Goal: Information Seeking & Learning: Check status

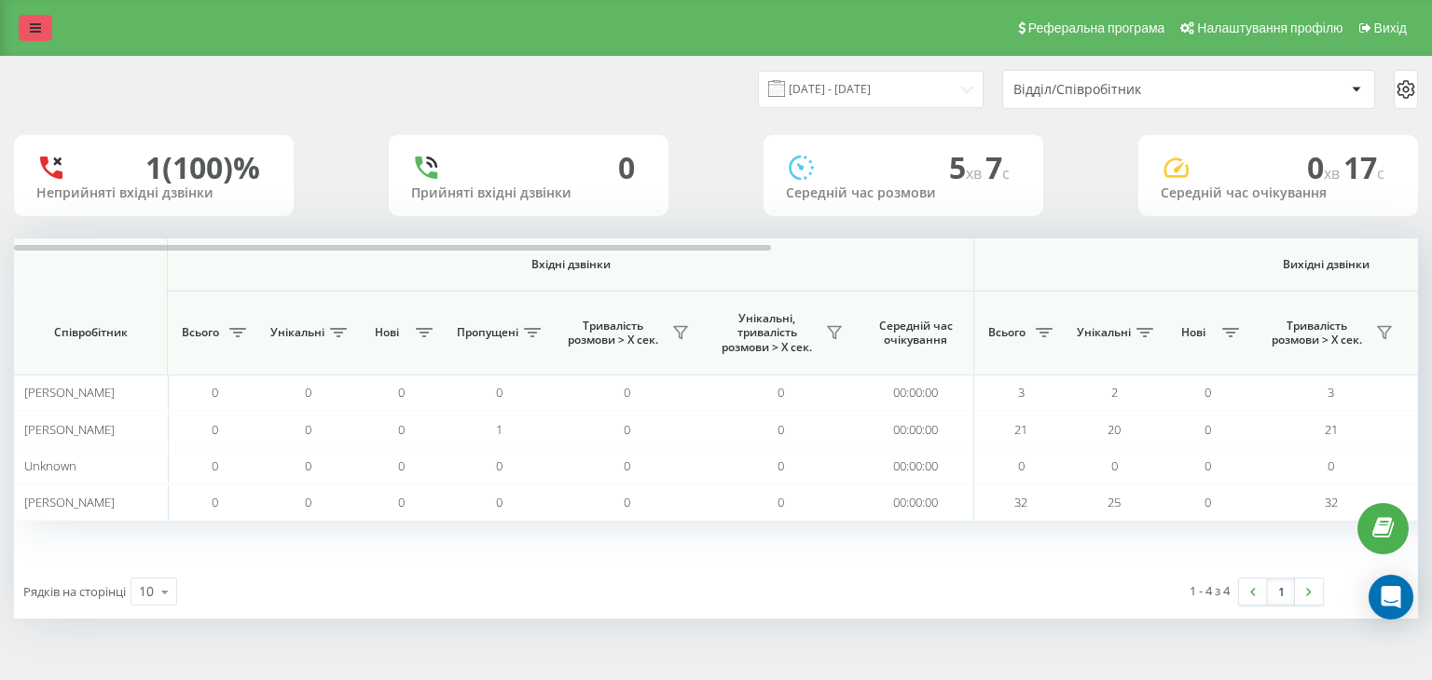
click at [33, 22] on icon at bounding box center [35, 27] width 11 height 13
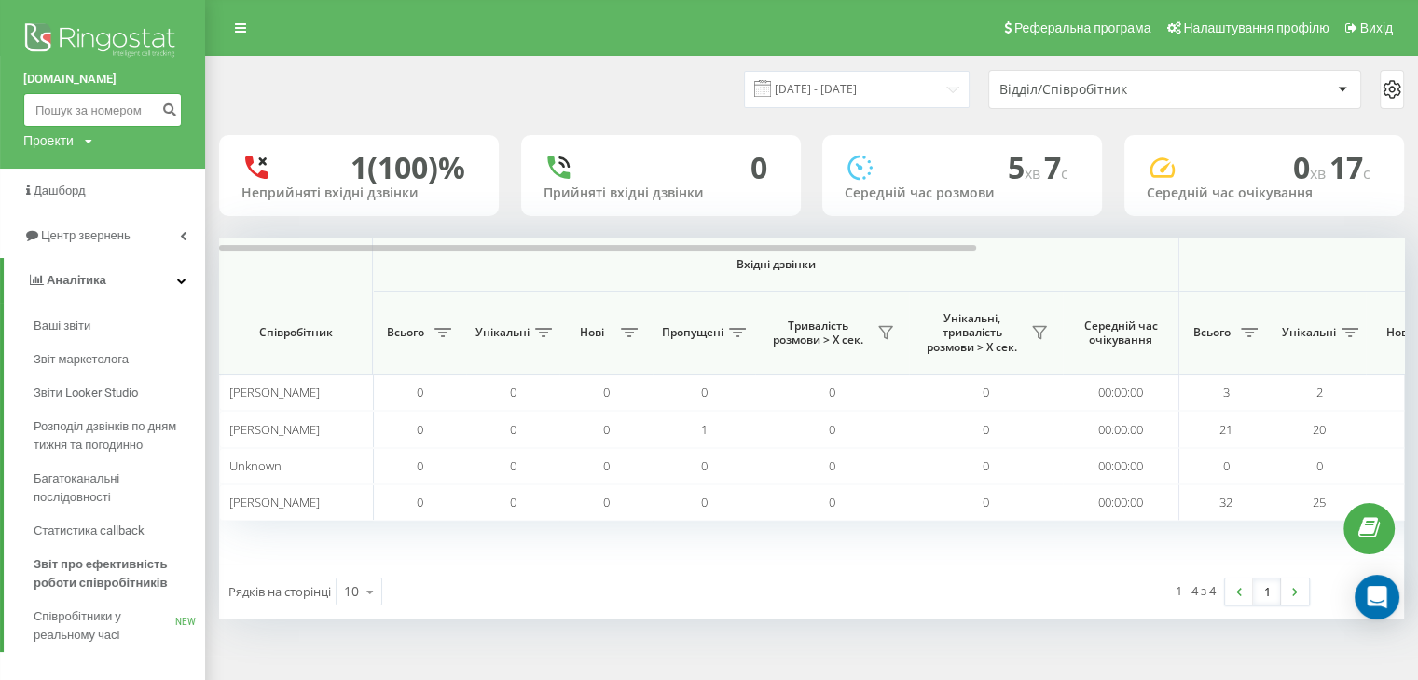
click at [45, 106] on input at bounding box center [102, 110] width 158 height 34
paste input "380972306870"
type input "380972306870"
drag, startPoint x: 168, startPoint y: 103, endPoint x: 189, endPoint y: 131, distance: 36.0
click at [169, 102] on icon "submit" at bounding box center [169, 107] width 16 height 11
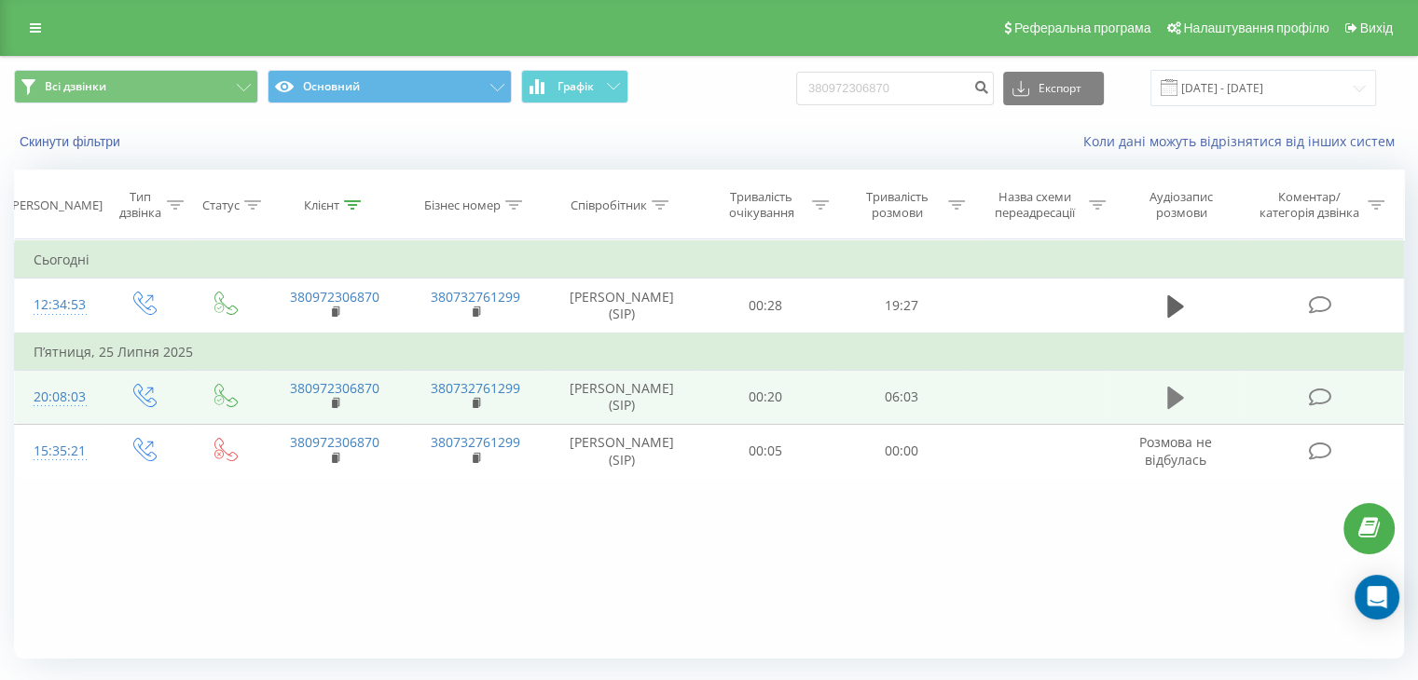
click at [1175, 392] on icon at bounding box center [1175, 398] width 17 height 22
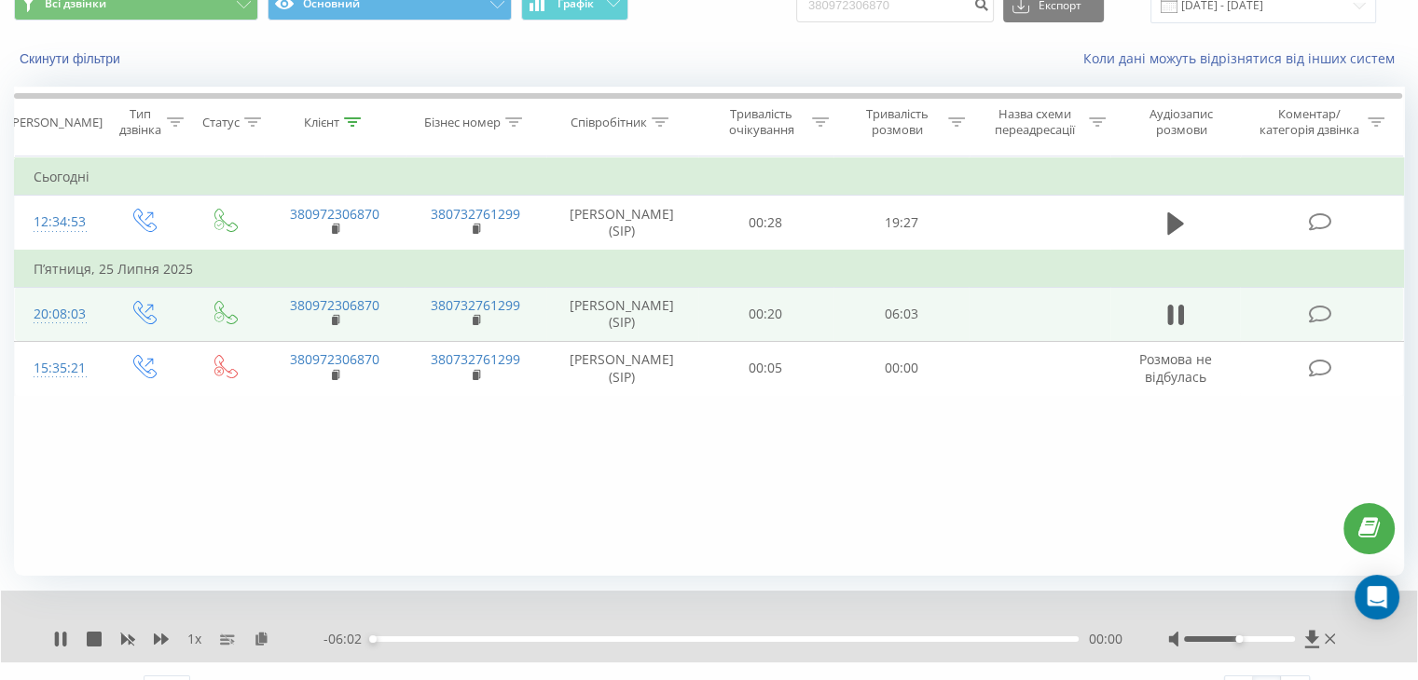
scroll to position [119, 0]
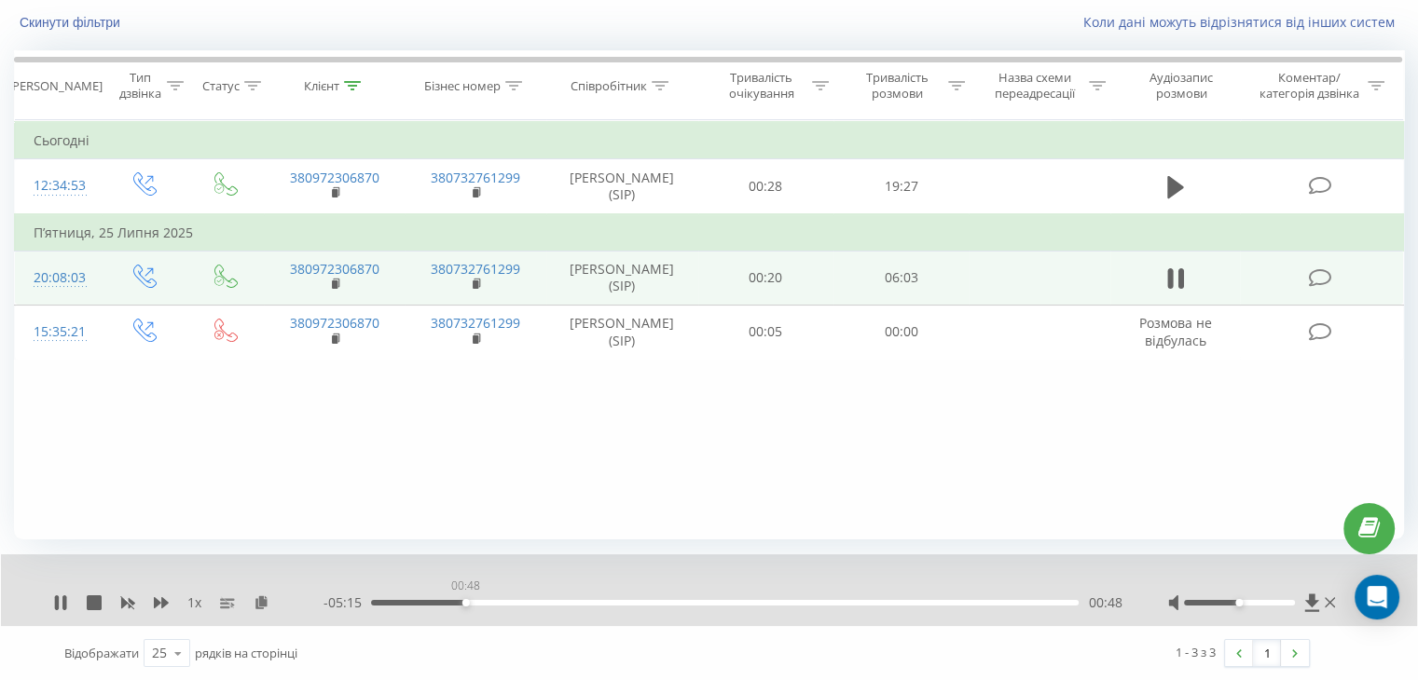
click at [465, 603] on div "00:48" at bounding box center [725, 603] width 708 height 6
click at [419, 600] on div "00:24" at bounding box center [725, 603] width 708 height 6
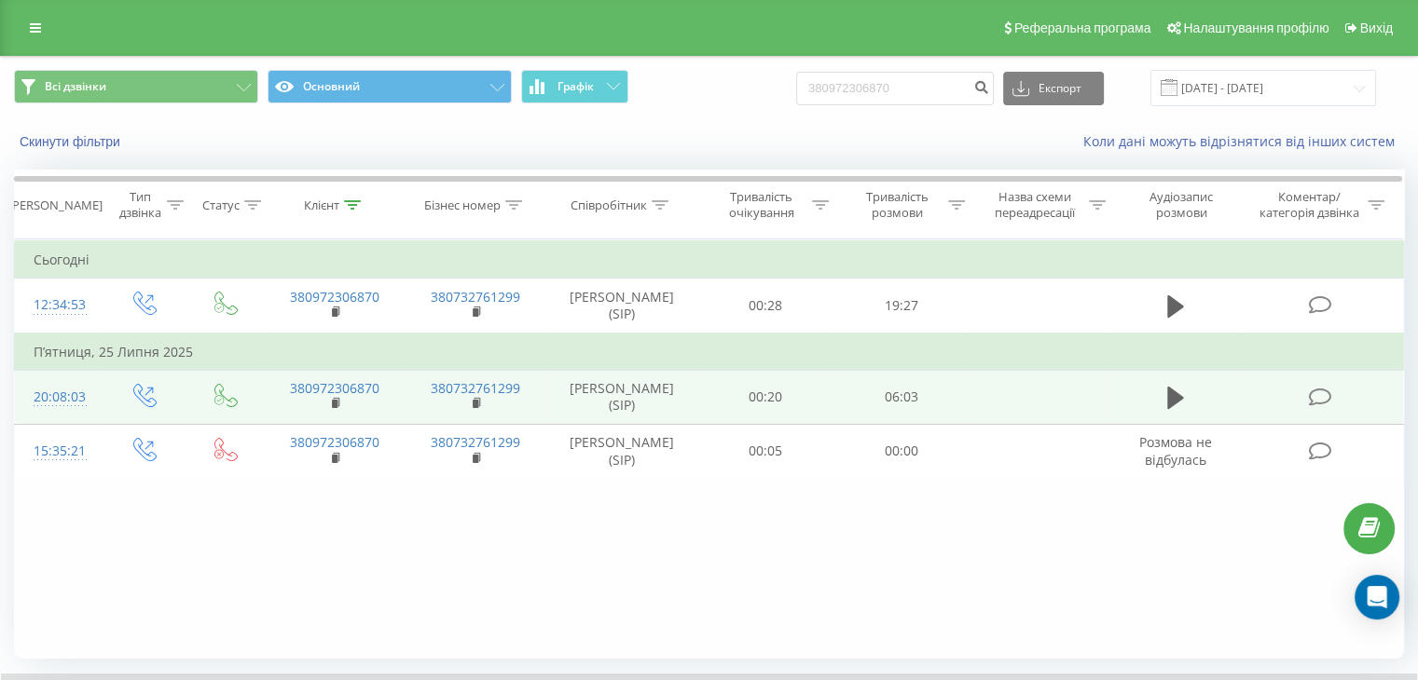
scroll to position [0, 0]
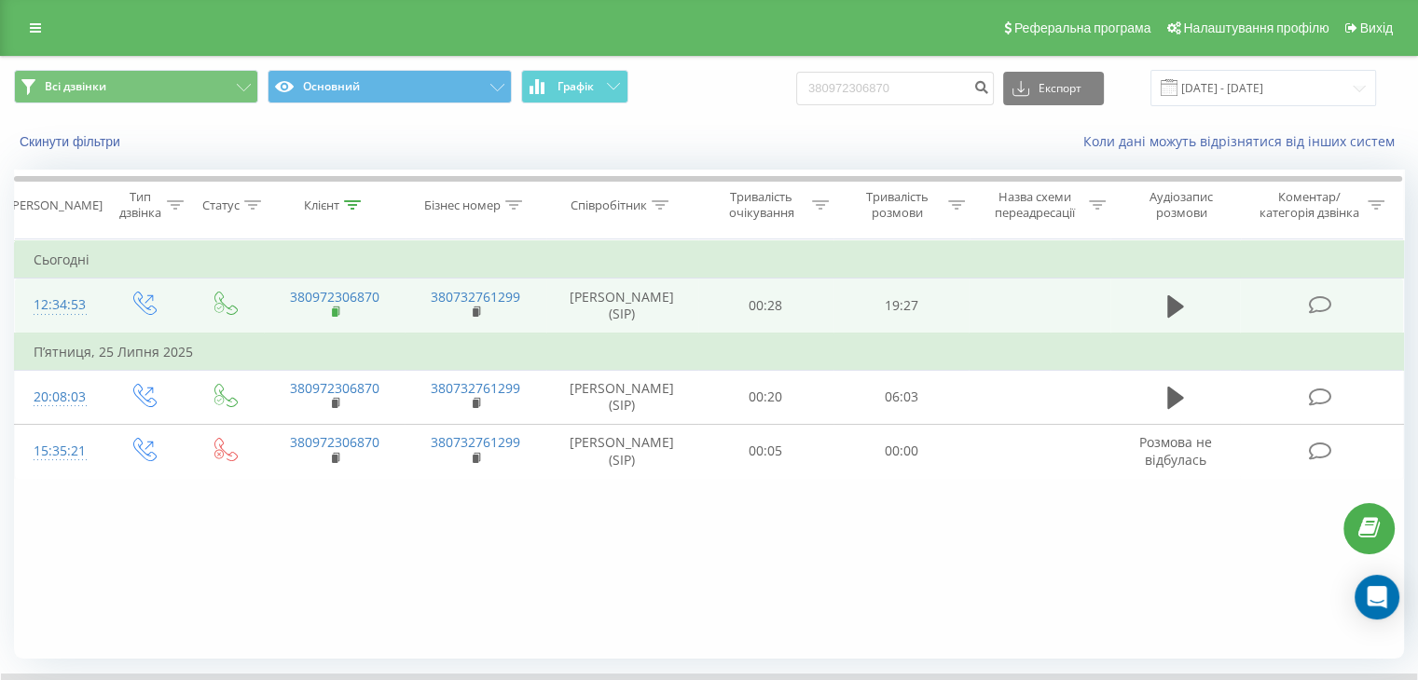
click at [335, 309] on rect at bounding box center [335, 313] width 6 height 8
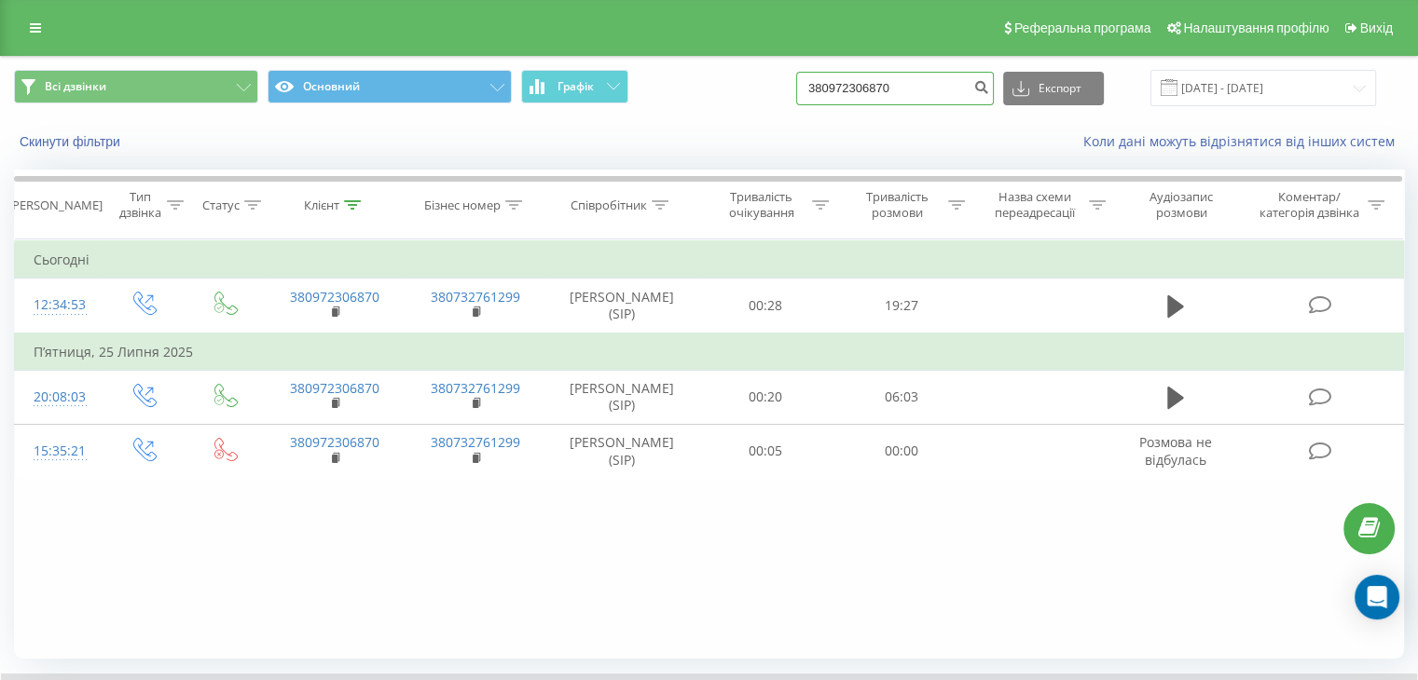
drag, startPoint x: 925, startPoint y: 90, endPoint x: 666, endPoint y: 117, distance: 260.5
click at [667, 117] on div "Всі дзвінки Основний Графік 380972306870 Експорт .csv .xls .xlsx 20.05.2025 - 2…" at bounding box center [709, 88] width 1416 height 62
paste input "80336913"
type input "380980336913"
click at [989, 83] on icon "submit" at bounding box center [981, 84] width 16 height 11
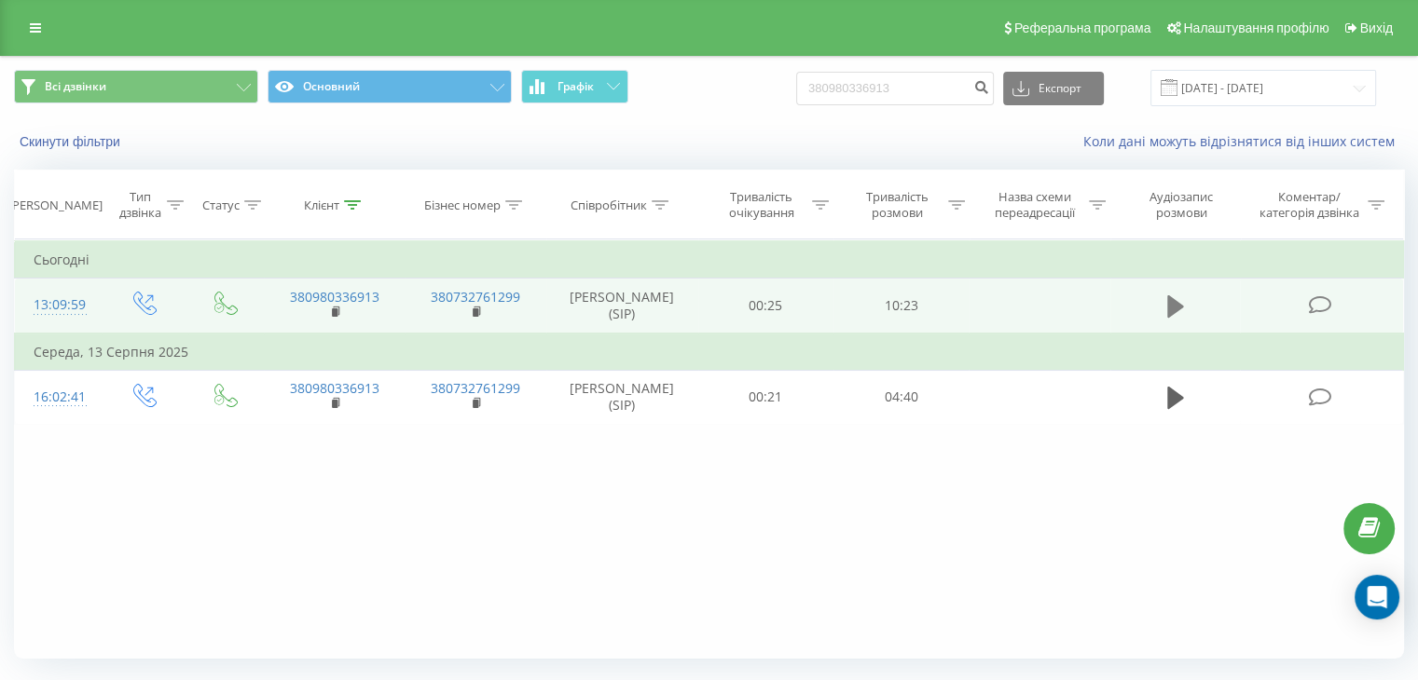
click at [1173, 309] on icon at bounding box center [1175, 306] width 17 height 22
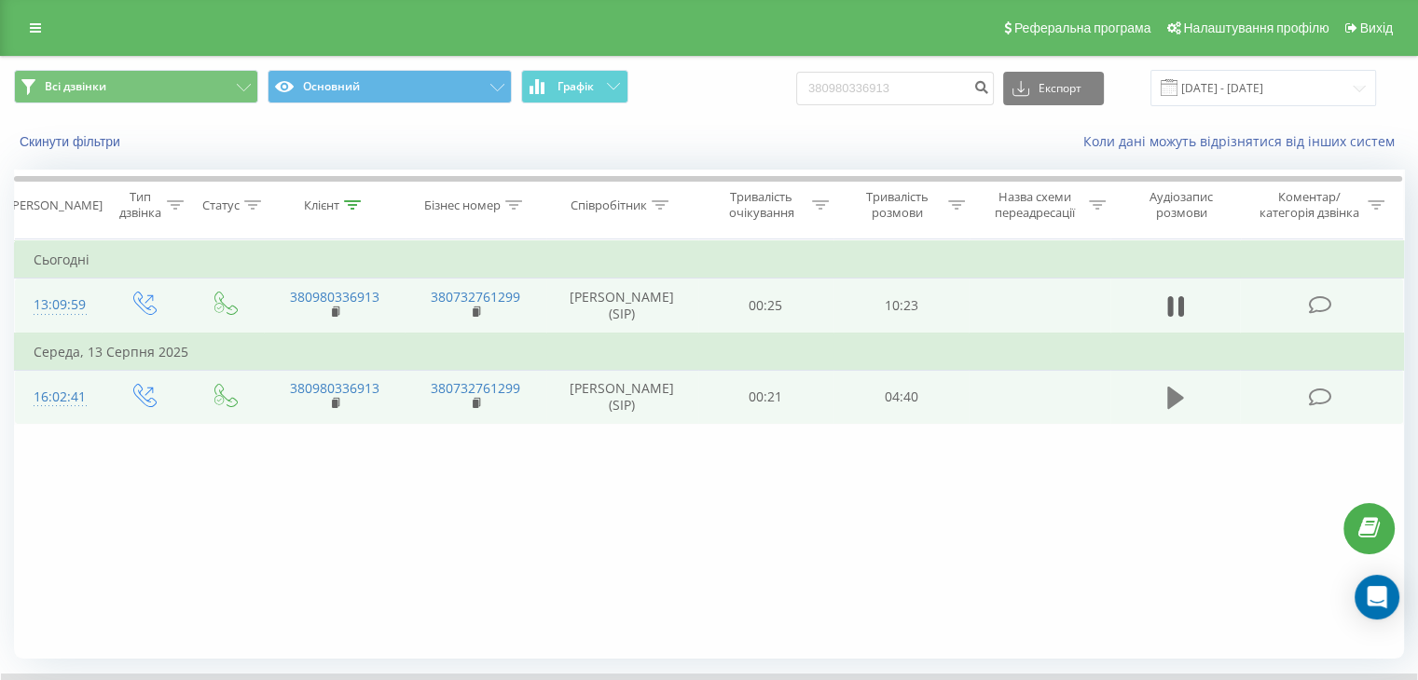
click at [1168, 392] on icon at bounding box center [1175, 398] width 17 height 22
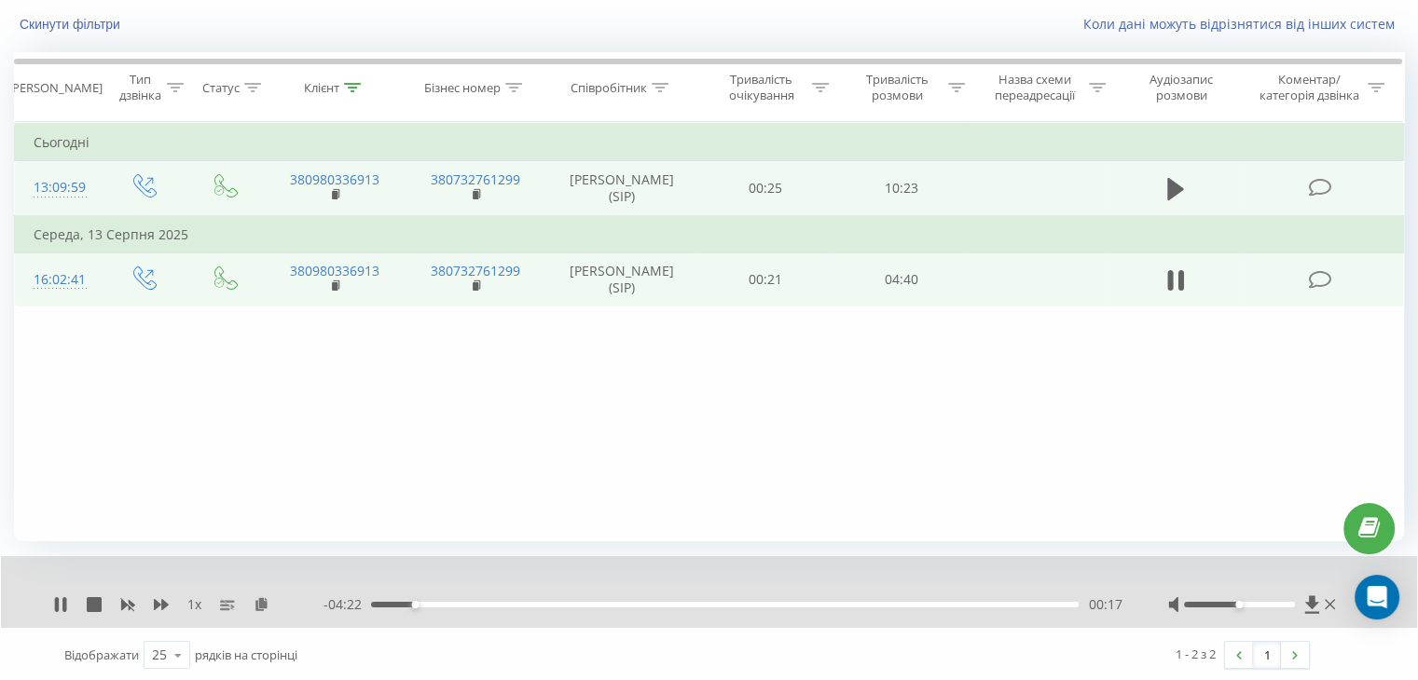
scroll to position [119, 0]
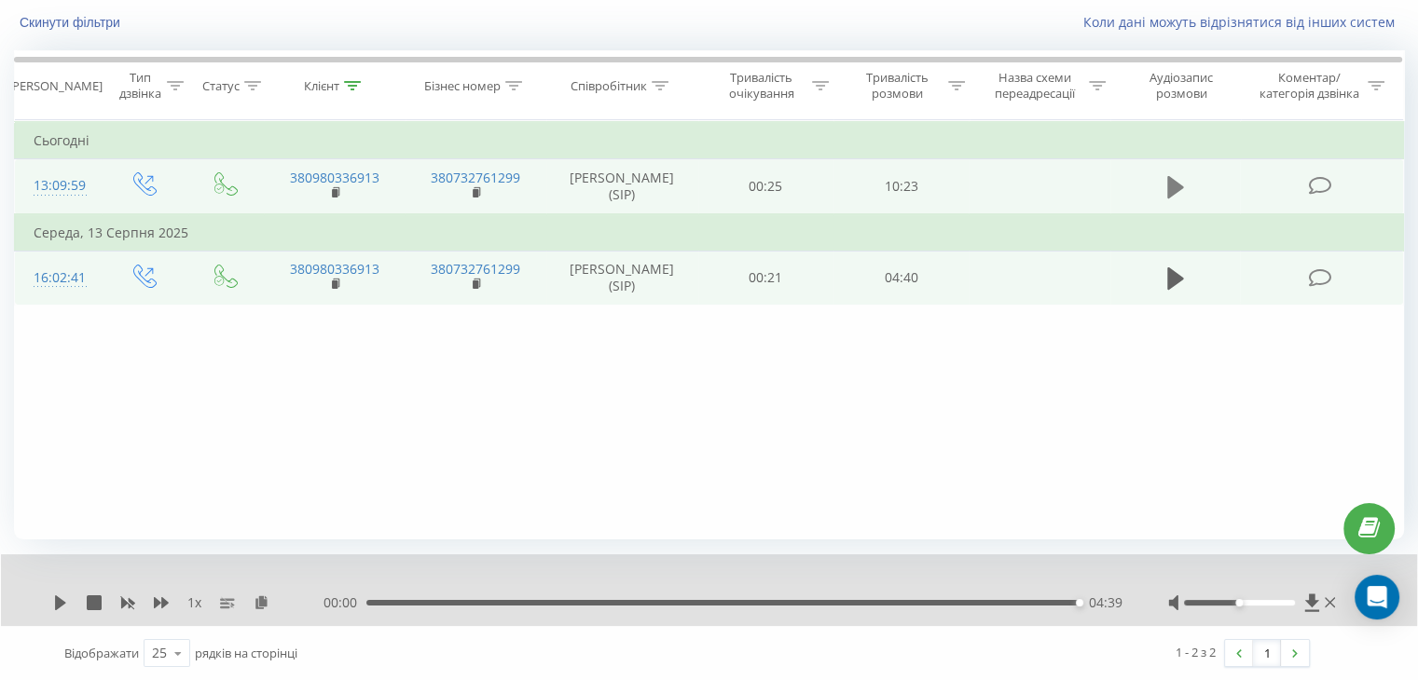
click at [1175, 186] on icon at bounding box center [1175, 187] width 17 height 22
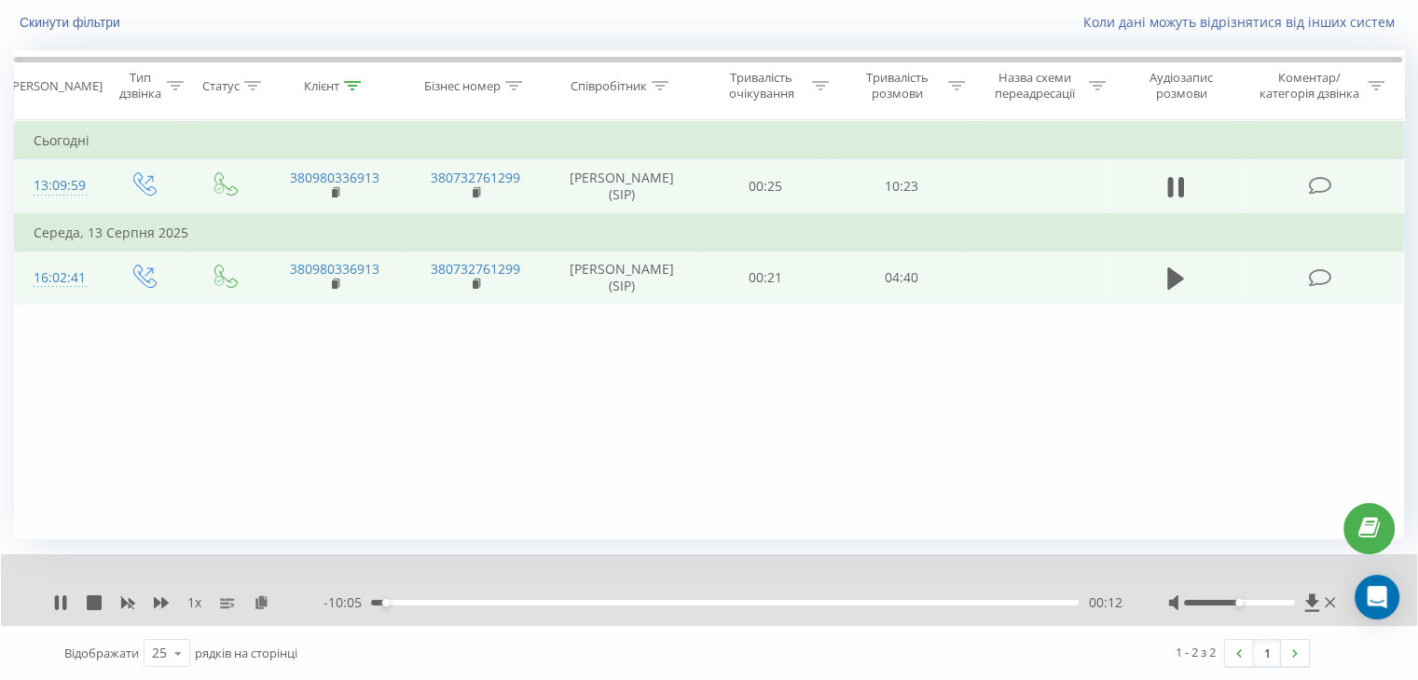
click at [405, 603] on div "00:12" at bounding box center [725, 603] width 708 height 6
click at [529, 600] on div "01:55" at bounding box center [725, 603] width 708 height 6
click at [553, 602] on div "02:39" at bounding box center [725, 603] width 708 height 6
click at [570, 600] on div "00:00" at bounding box center [725, 603] width 708 height 6
click at [768, 605] on div "- 05:20 04:58 04:58" at bounding box center [722, 603] width 798 height 19
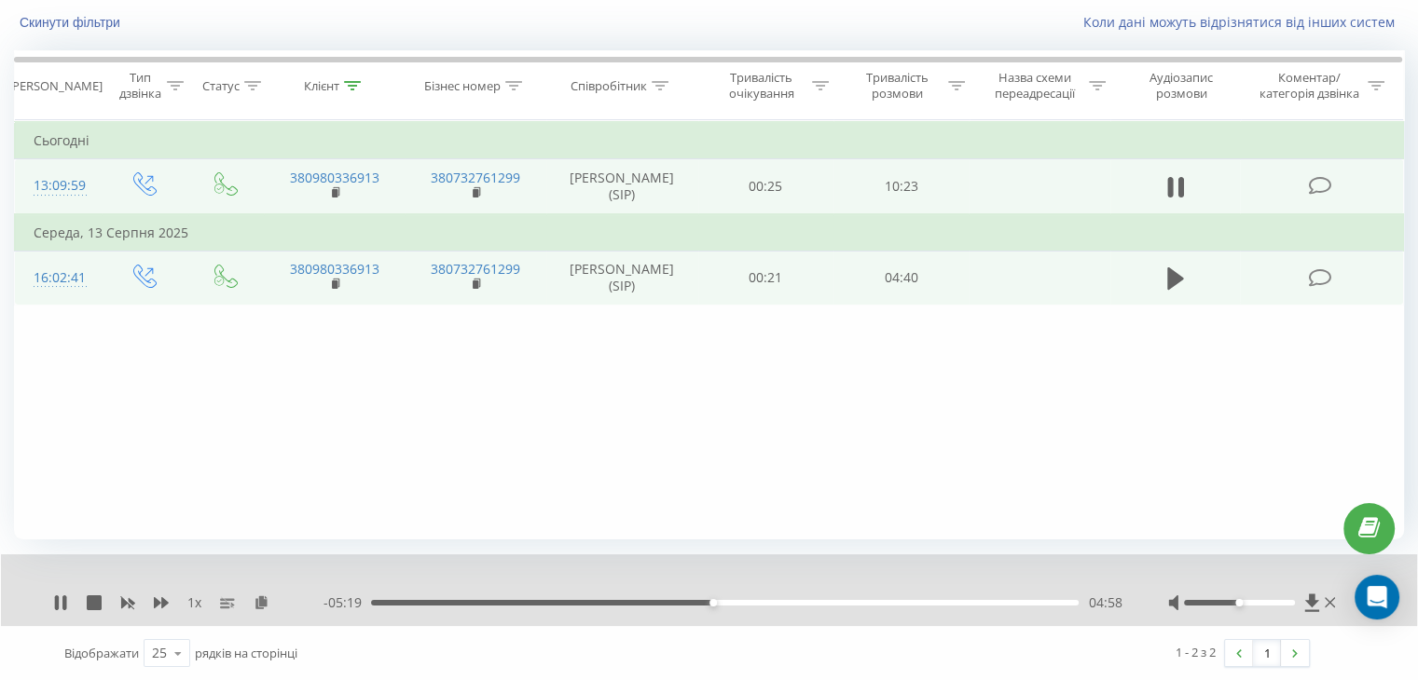
click at [767, 601] on div "04:58" at bounding box center [725, 603] width 708 height 6
click at [819, 601] on div "06:31" at bounding box center [725, 603] width 708 height 6
click at [863, 601] on div "07:10" at bounding box center [725, 603] width 708 height 6
click at [1175, 184] on icon at bounding box center [1175, 187] width 17 height 26
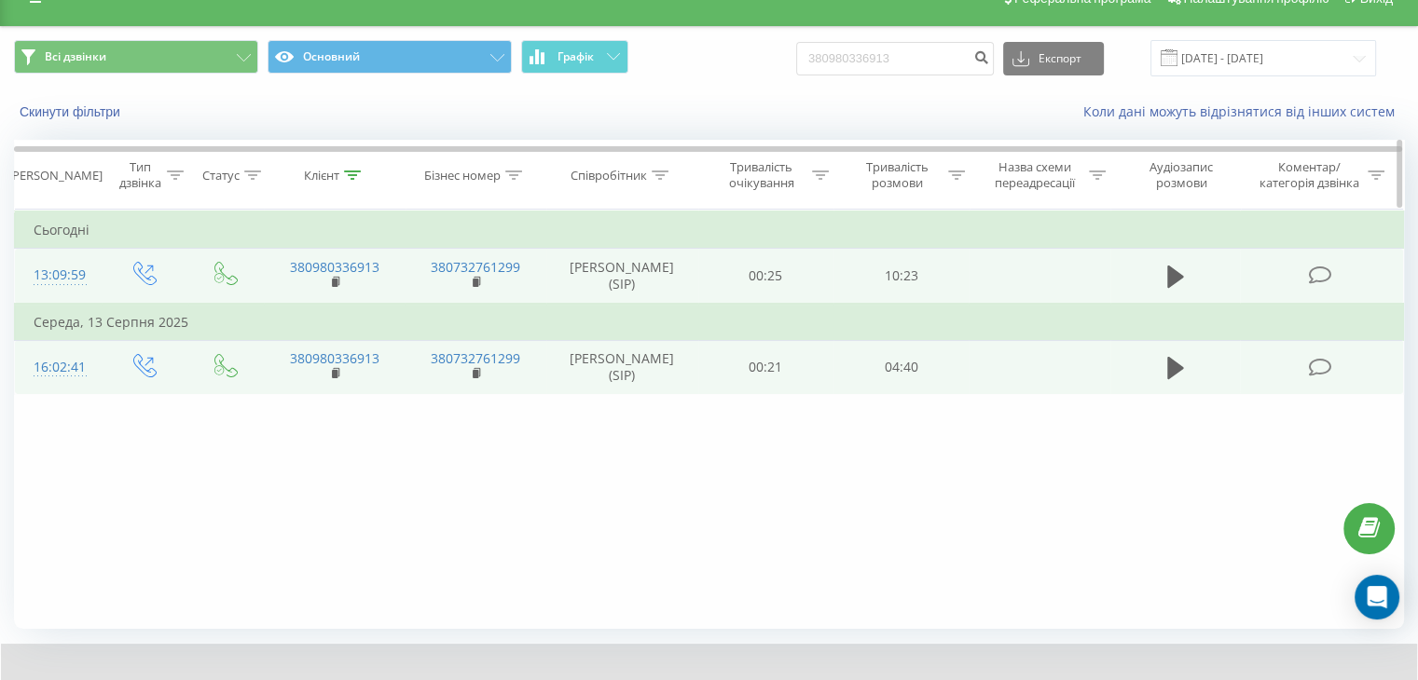
scroll to position [0, 0]
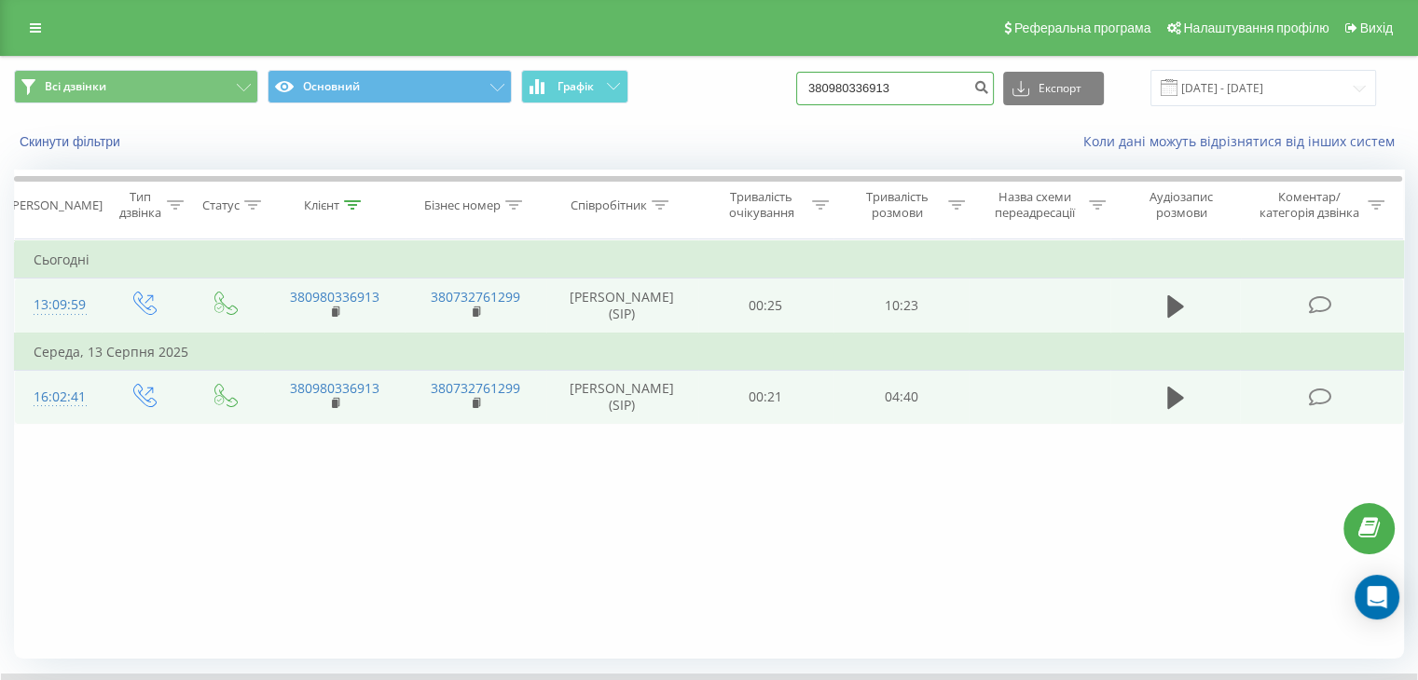
drag, startPoint x: 935, startPoint y: 77, endPoint x: 672, endPoint y: 165, distance: 277.1
click at [676, 165] on div "Всі дзвінки Основний Графік 380980336913 Експорт .csv .xls .xlsx 20.05.2025 - 2…" at bounding box center [709, 428] width 1390 height 743
paste input "68311164"
type input "380968311164"
click at [989, 89] on icon "submit" at bounding box center [981, 84] width 16 height 11
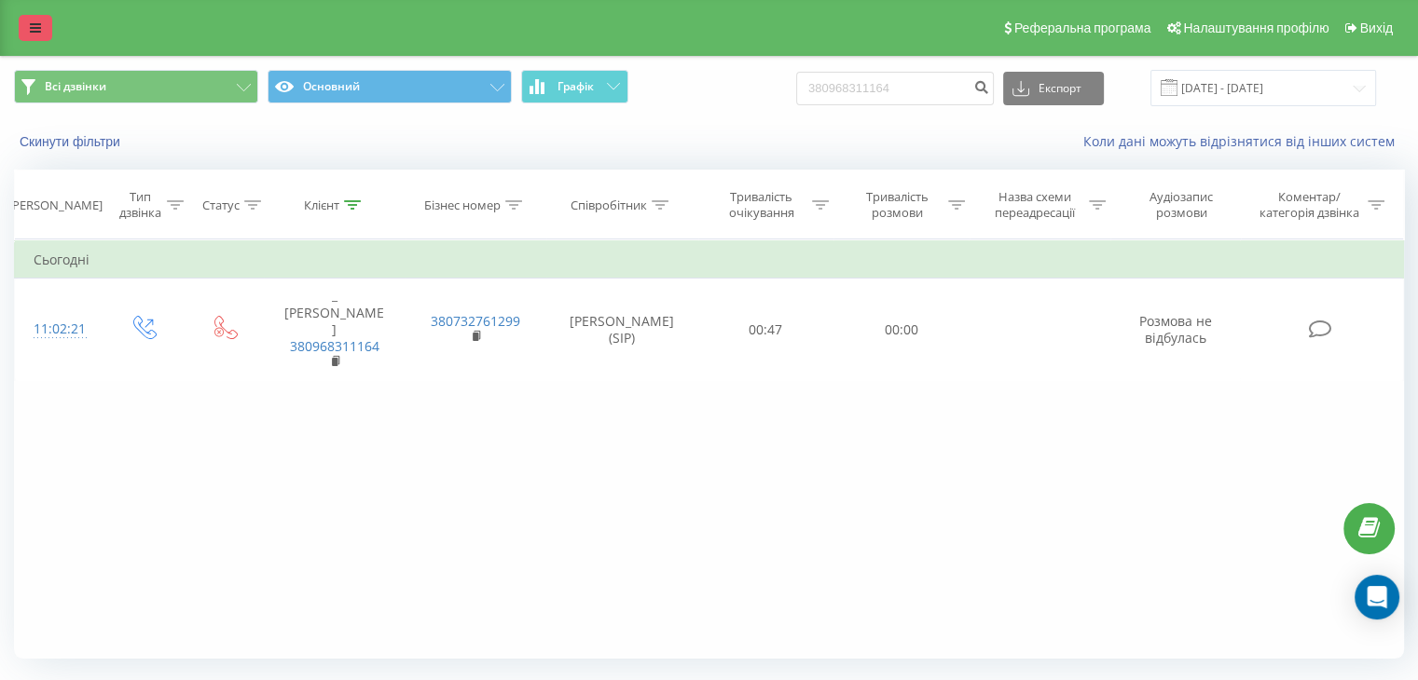
click at [34, 31] on icon at bounding box center [35, 27] width 11 height 13
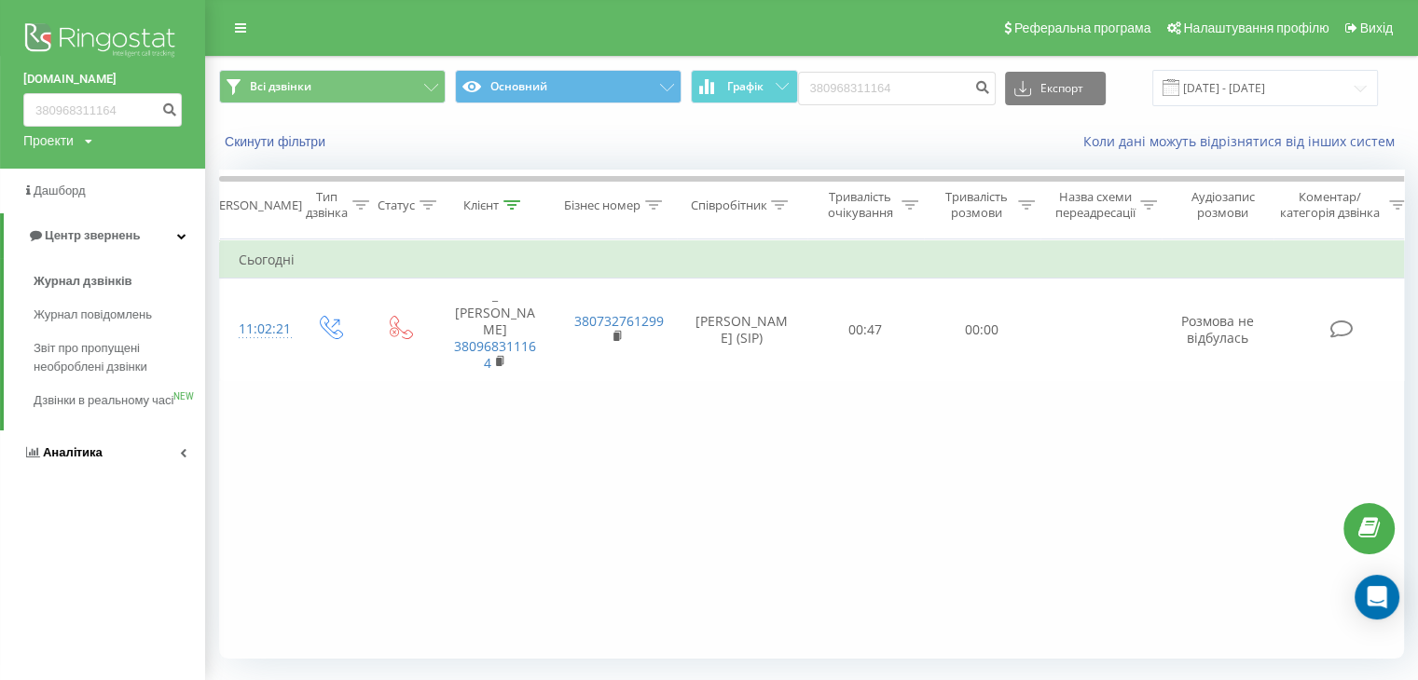
click at [87, 460] on span "Аналiтика" at bounding box center [73, 453] width 60 height 14
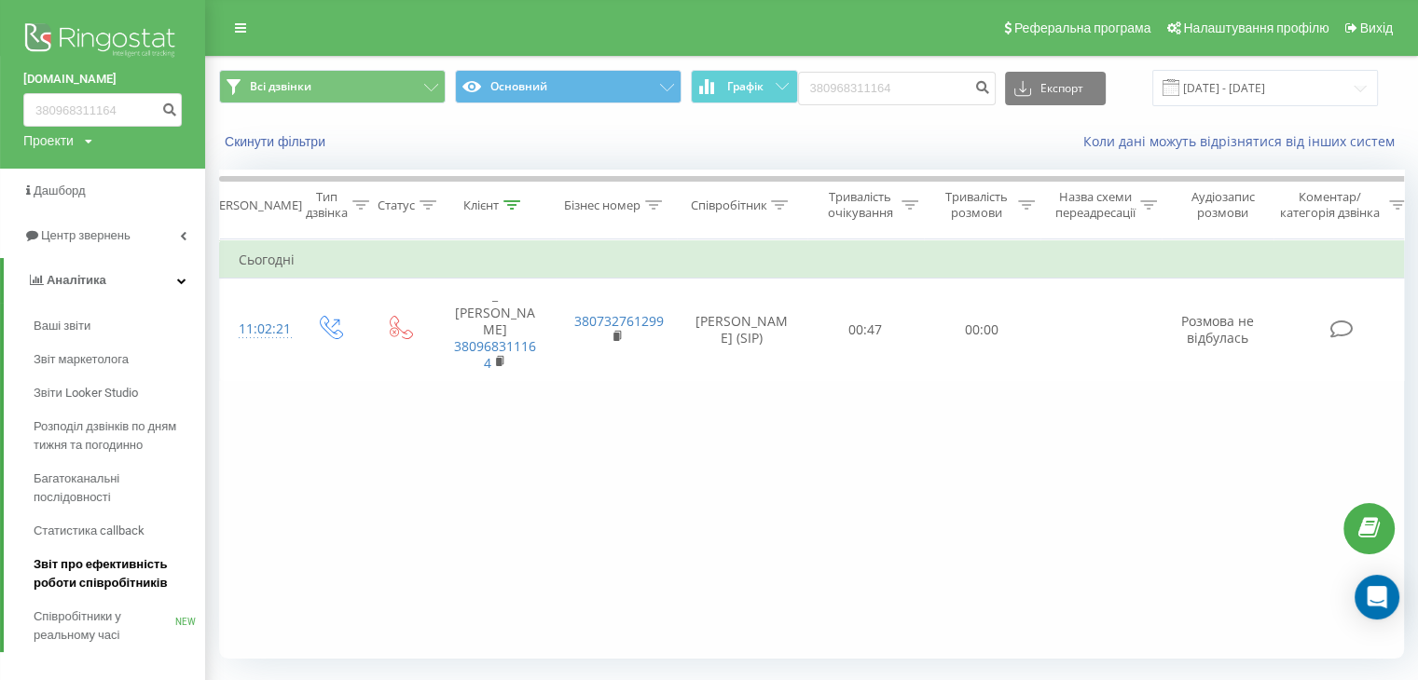
click at [84, 575] on span "Звіт про ефективність роботи співробітників" at bounding box center [115, 574] width 162 height 37
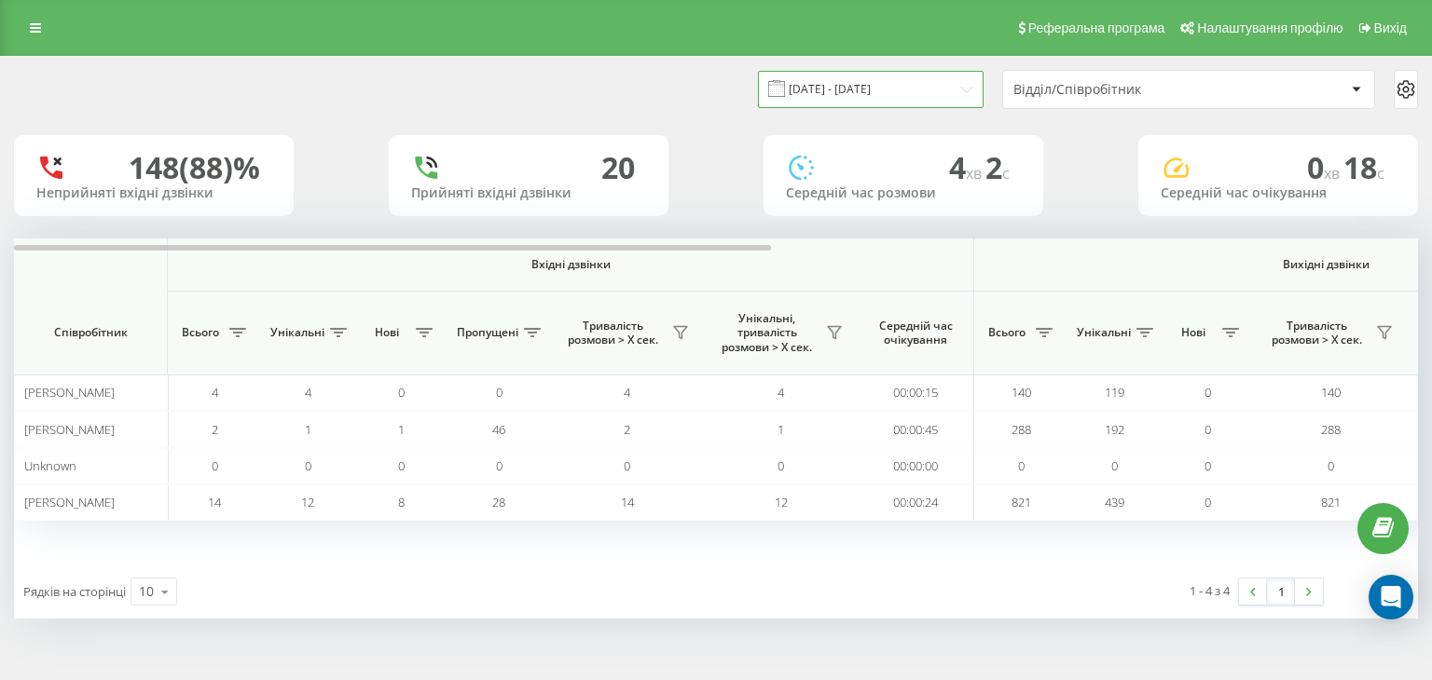
click at [953, 81] on input "[DATE] - [DATE]" at bounding box center [871, 89] width 226 height 36
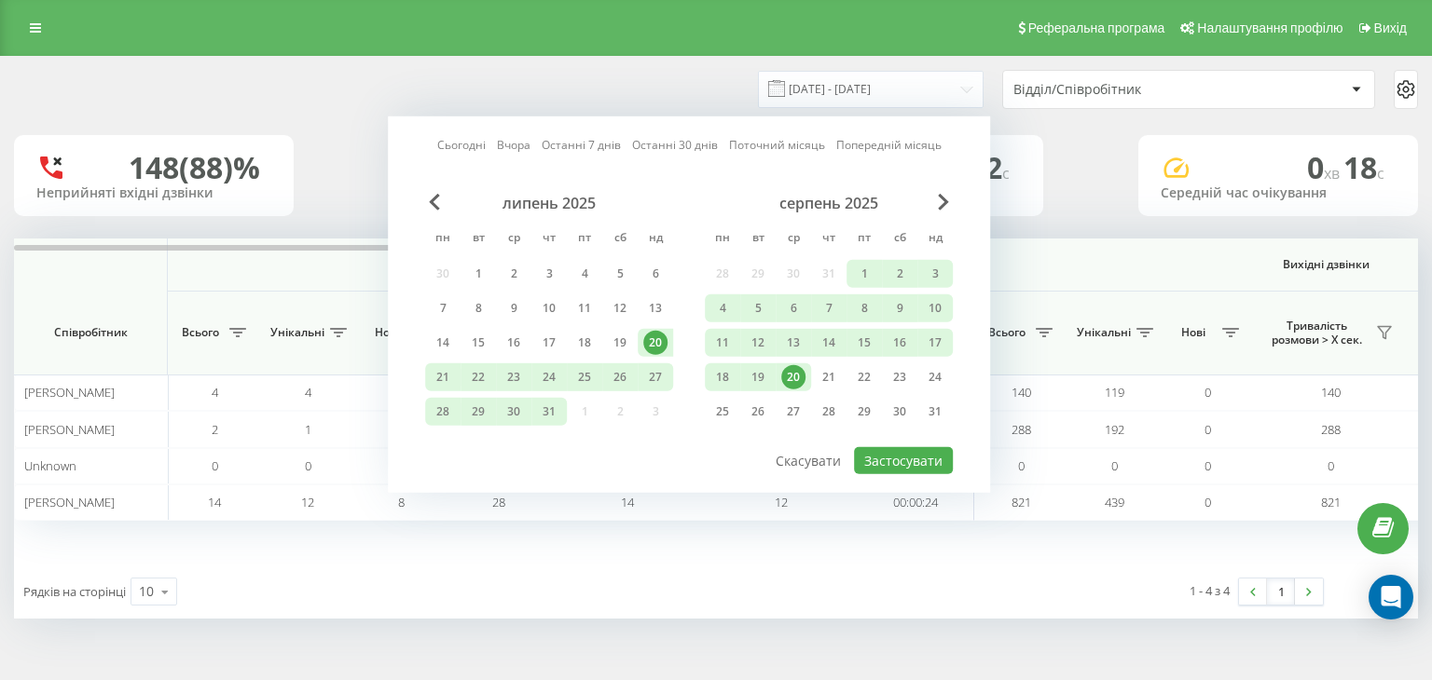
click at [783, 381] on div "20" at bounding box center [793, 378] width 35 height 28
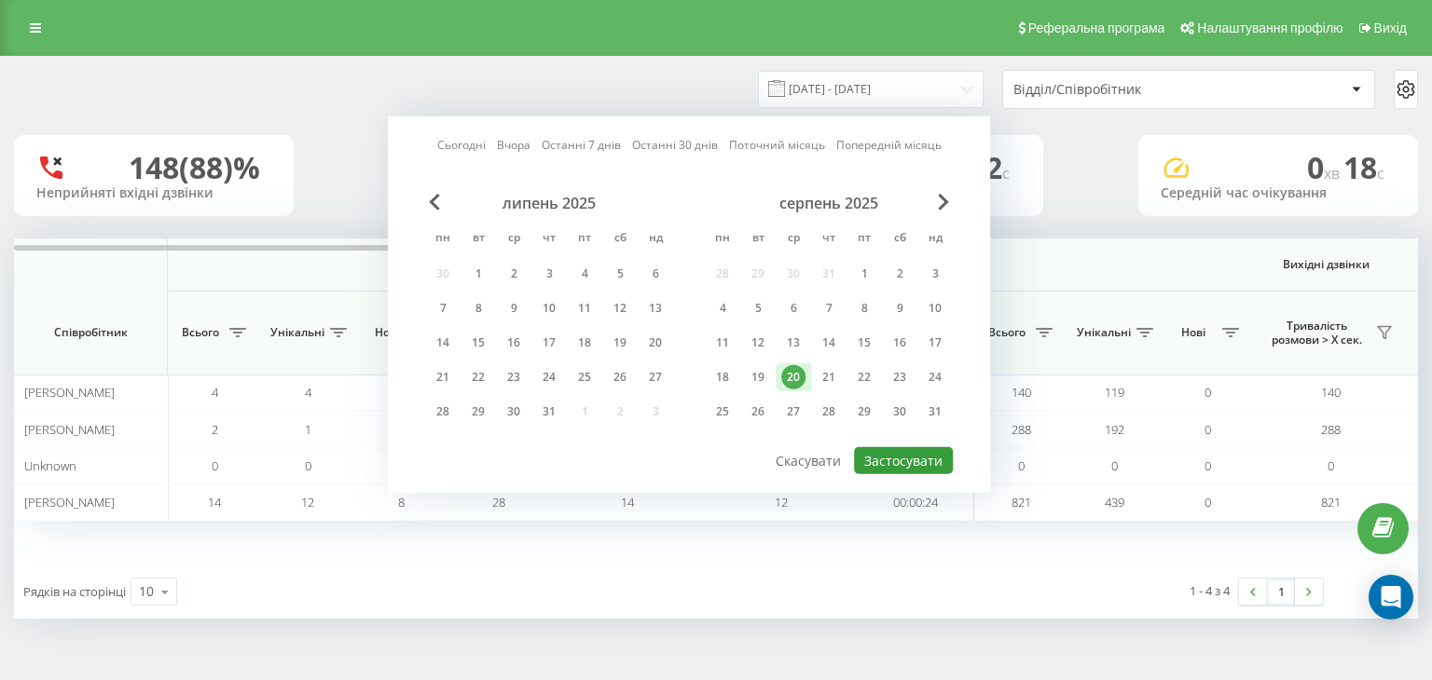
click at [883, 458] on button "Застосувати" at bounding box center [903, 460] width 99 height 27
type input "20.08.2025 - 20.08.2025"
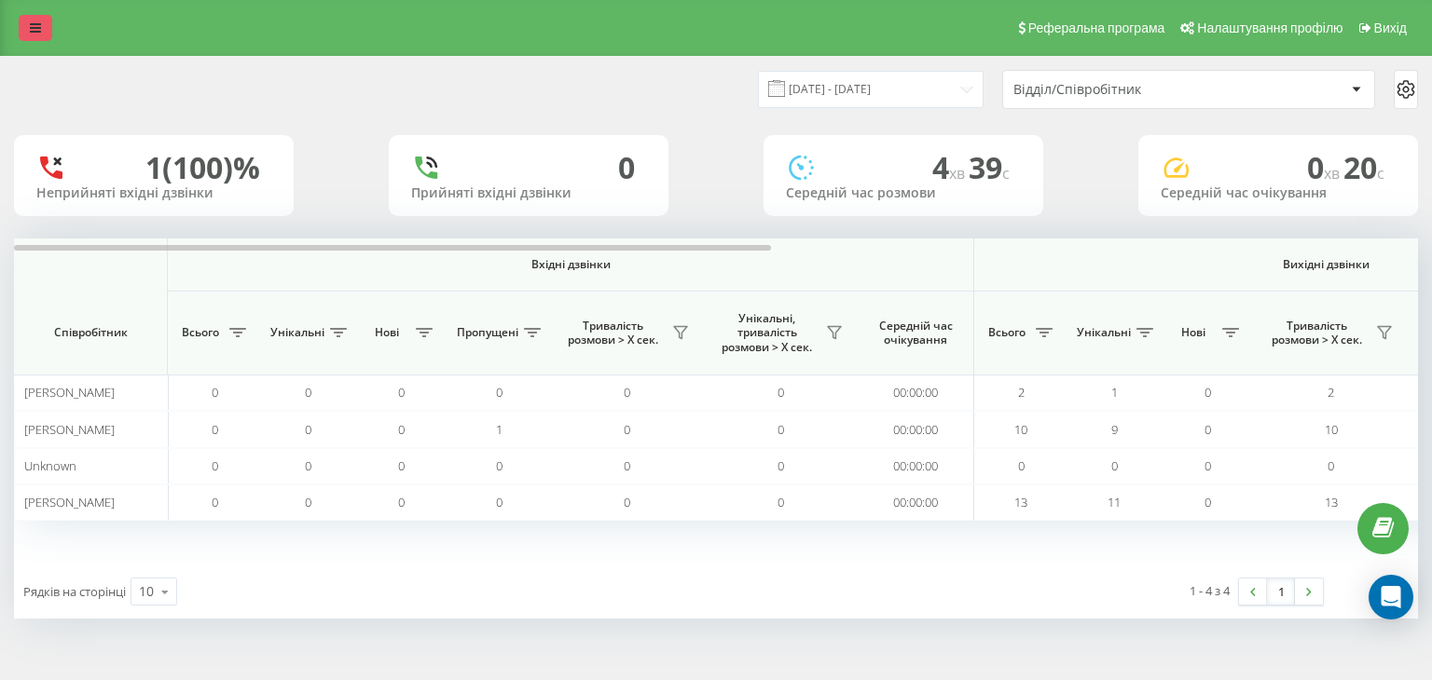
click at [34, 24] on icon at bounding box center [35, 27] width 11 height 13
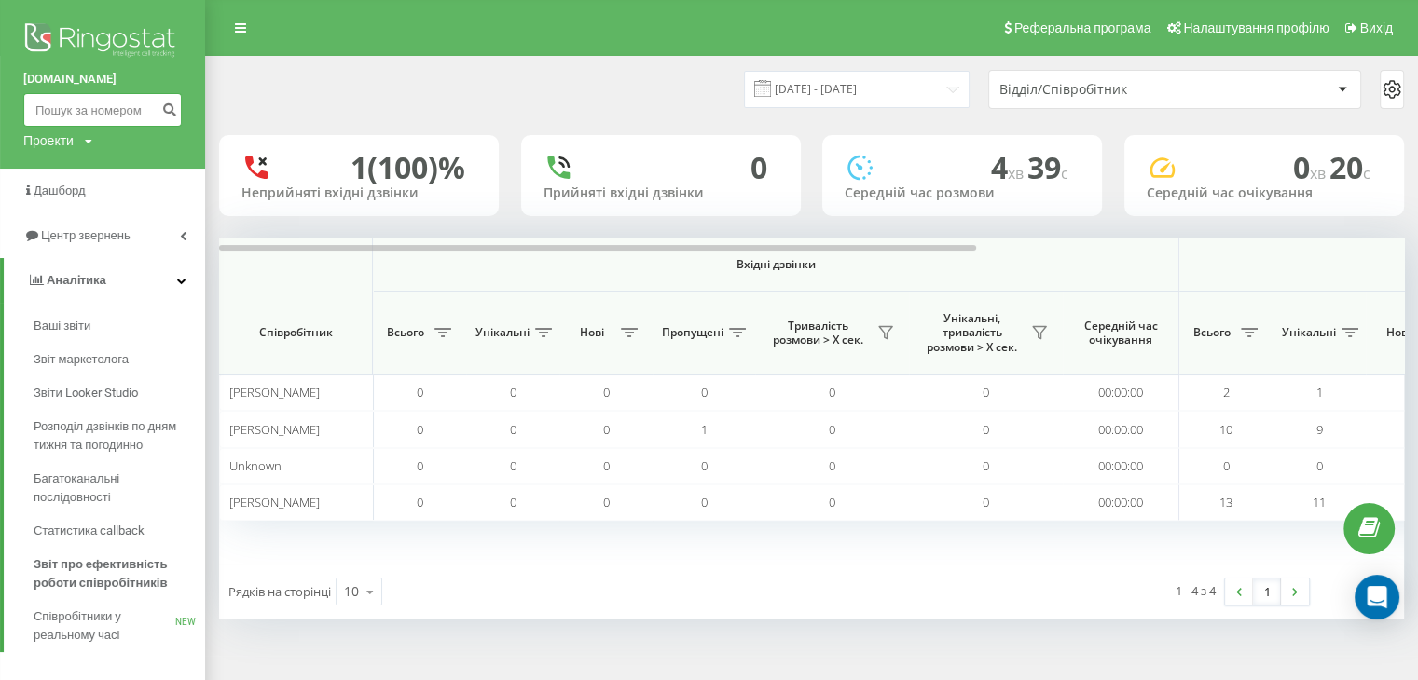
click at [90, 109] on input at bounding box center [102, 110] width 158 height 34
paste input "380969540796"
type input "380969540796"
click at [172, 111] on icon "submit" at bounding box center [169, 107] width 16 height 11
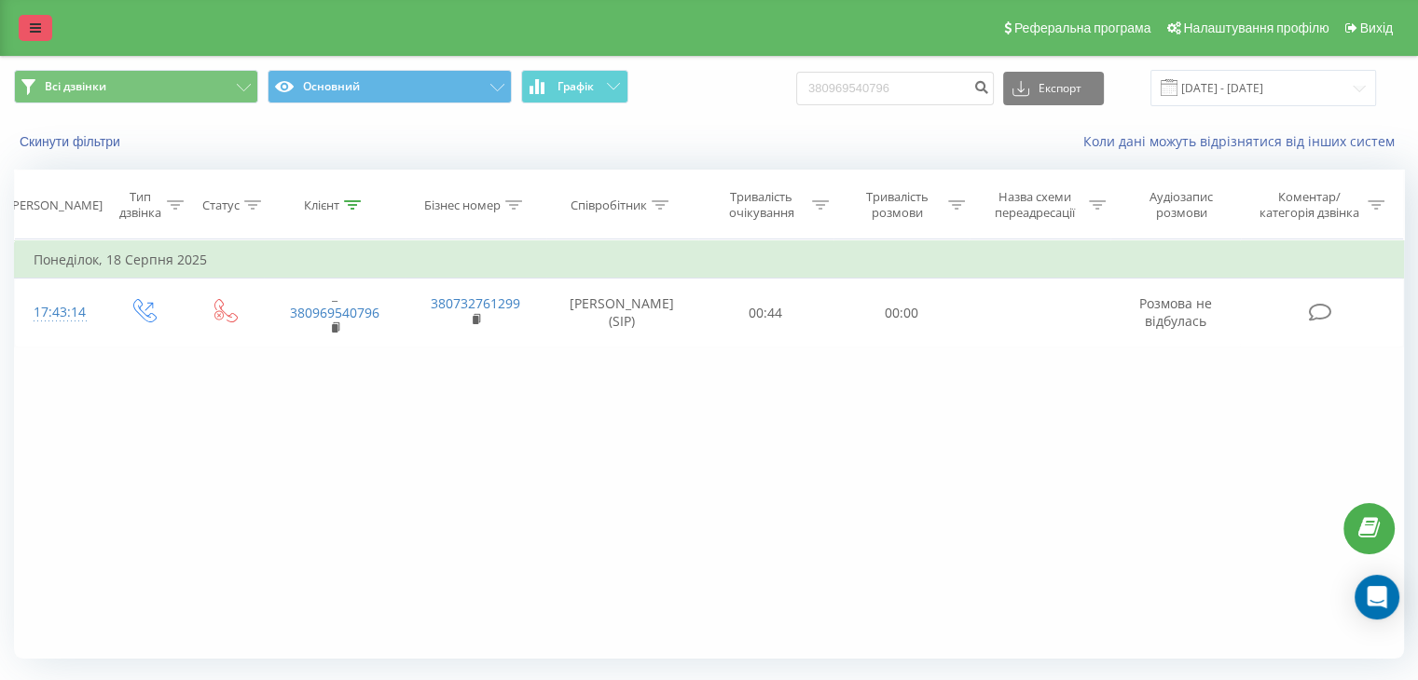
click at [28, 25] on link at bounding box center [36, 28] width 34 height 26
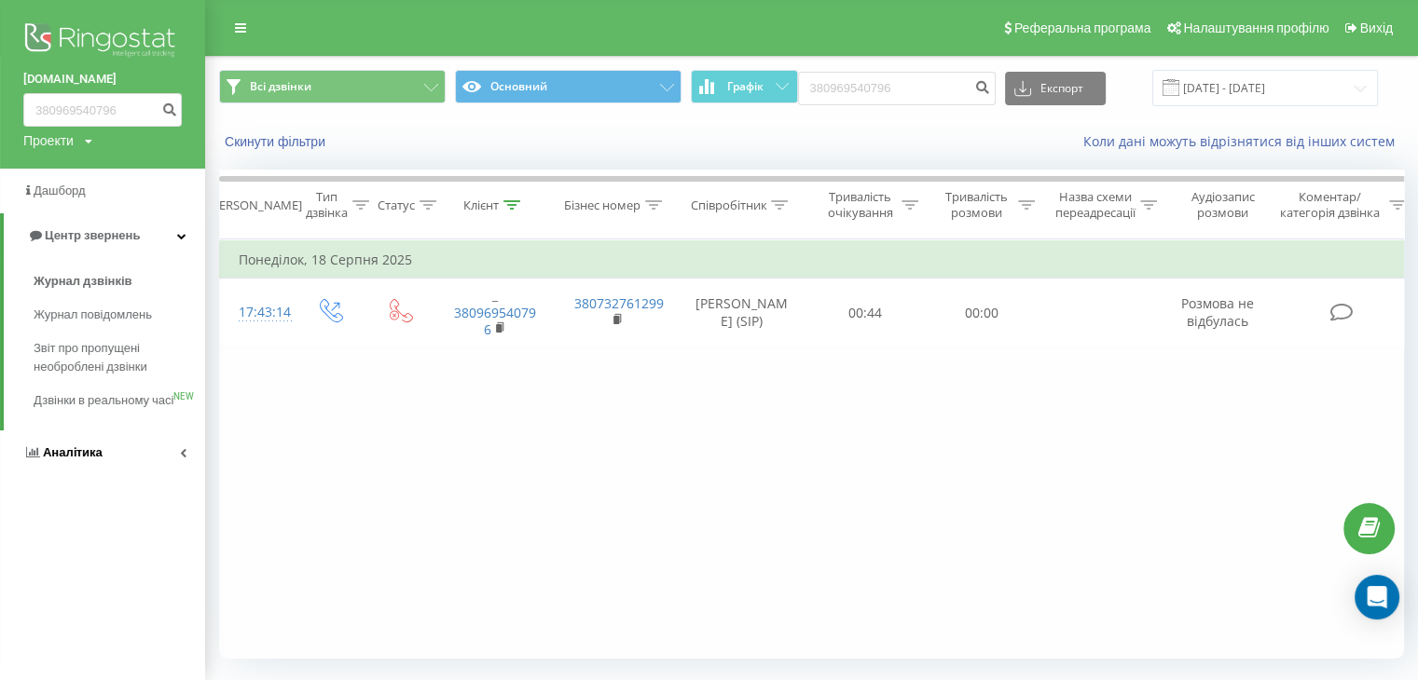
click at [63, 460] on span "Аналiтика" at bounding box center [73, 453] width 60 height 14
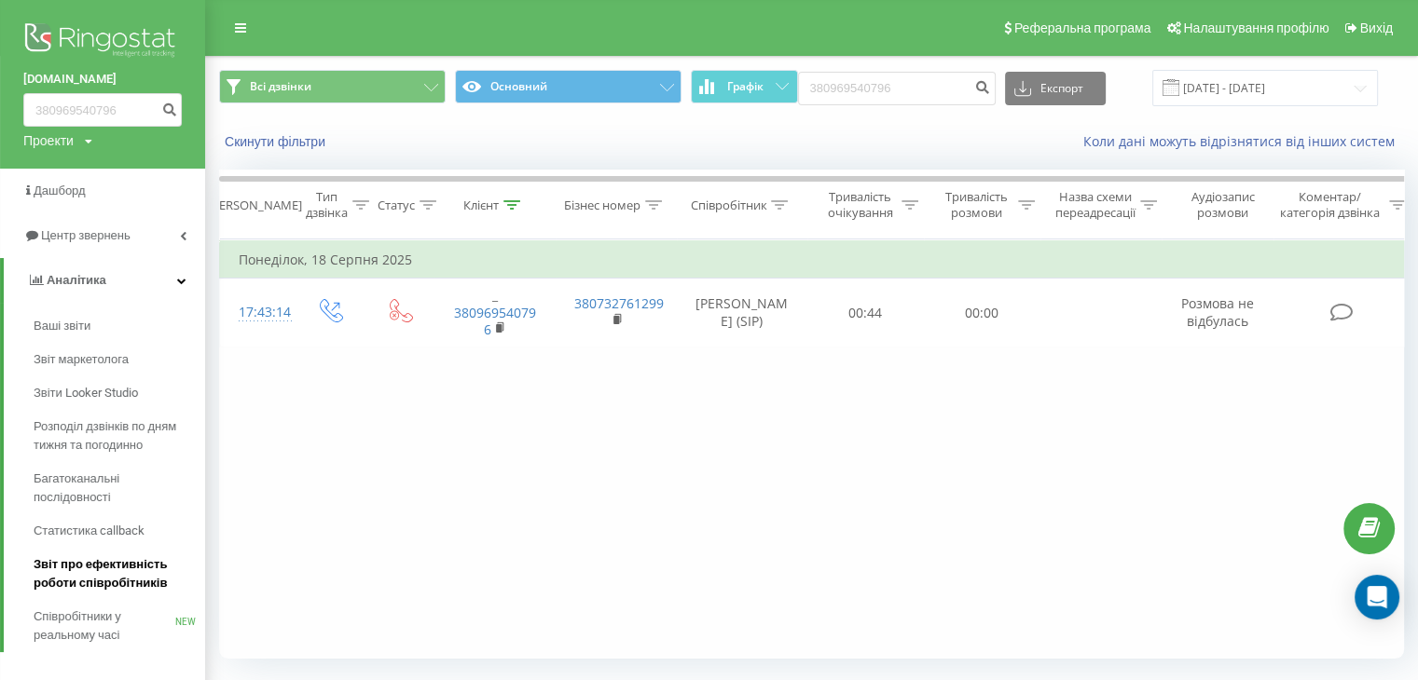
click at [119, 578] on span "Звіт про ефективність роботи співробітників" at bounding box center [115, 574] width 162 height 37
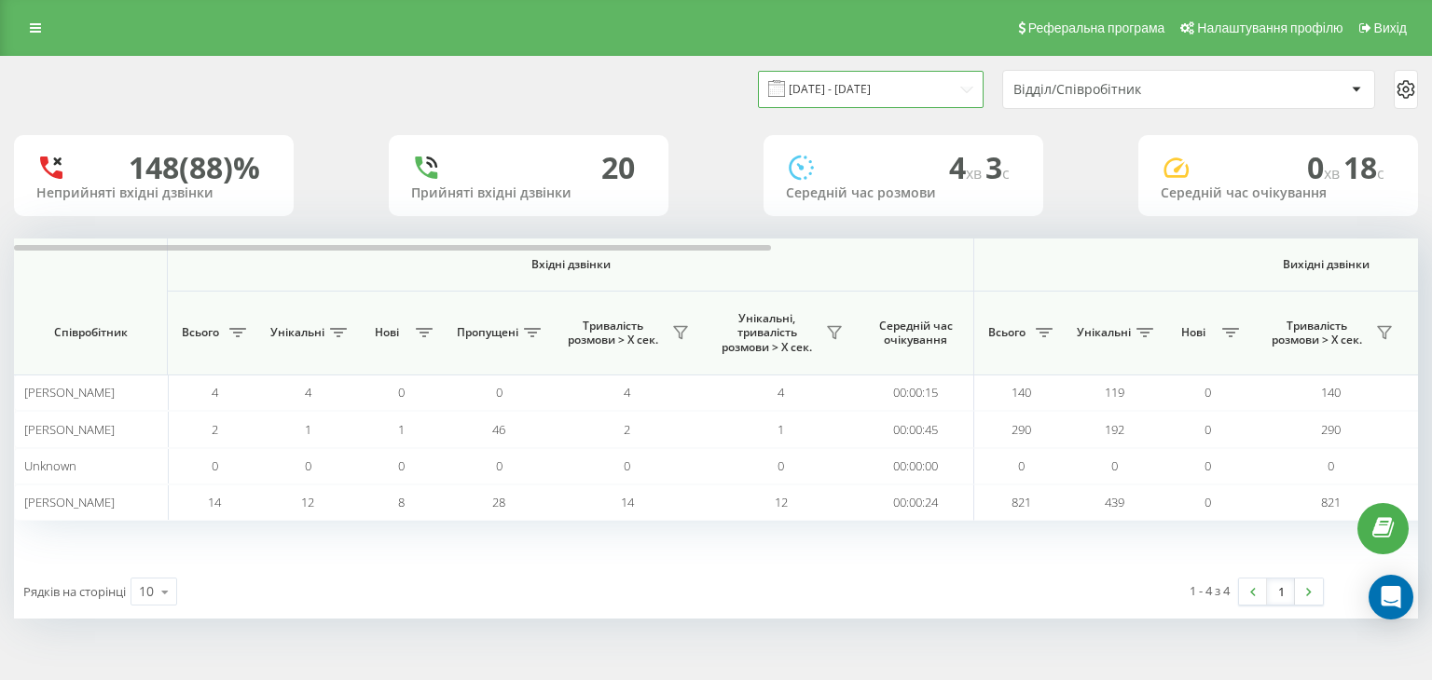
click at [958, 90] on input "[DATE] - [DATE]" at bounding box center [871, 89] width 226 height 36
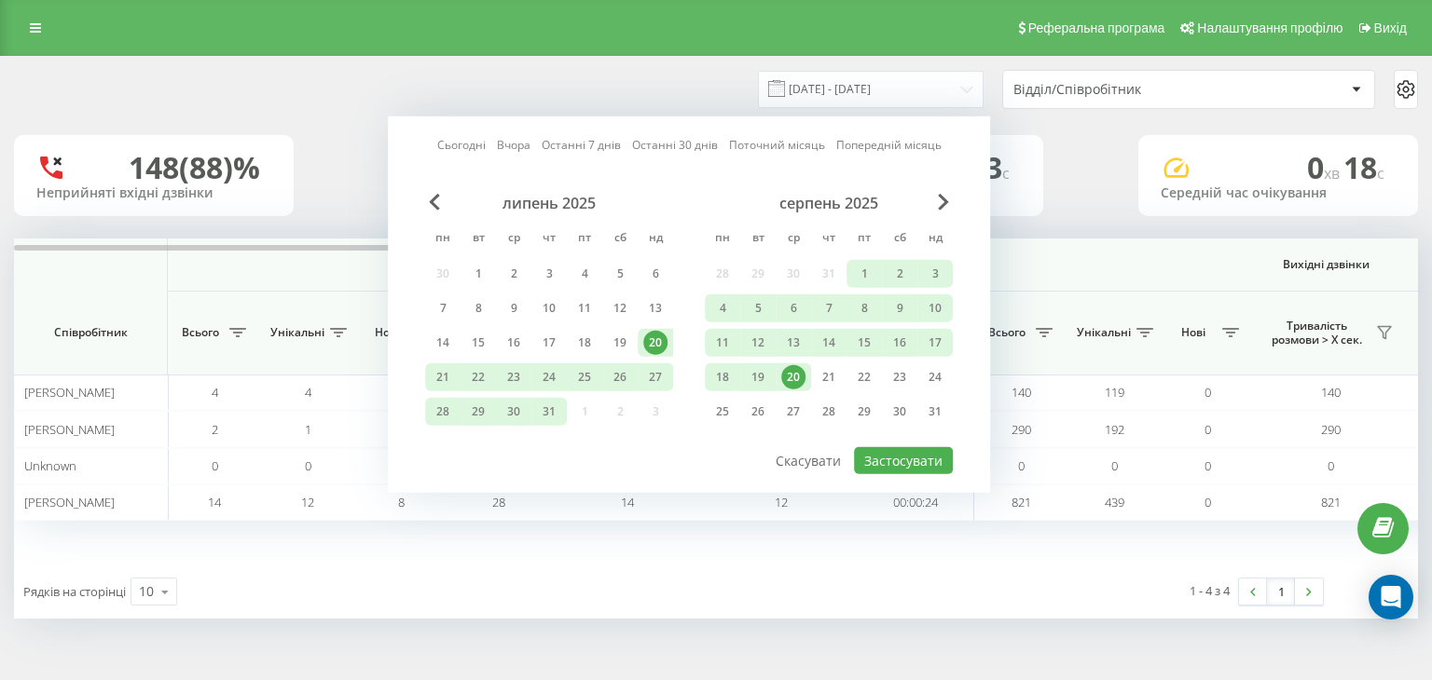
drag, startPoint x: 798, startPoint y: 370, endPoint x: 817, endPoint y: 392, distance: 28.4
click at [799, 370] on div "20" at bounding box center [793, 377] width 24 height 24
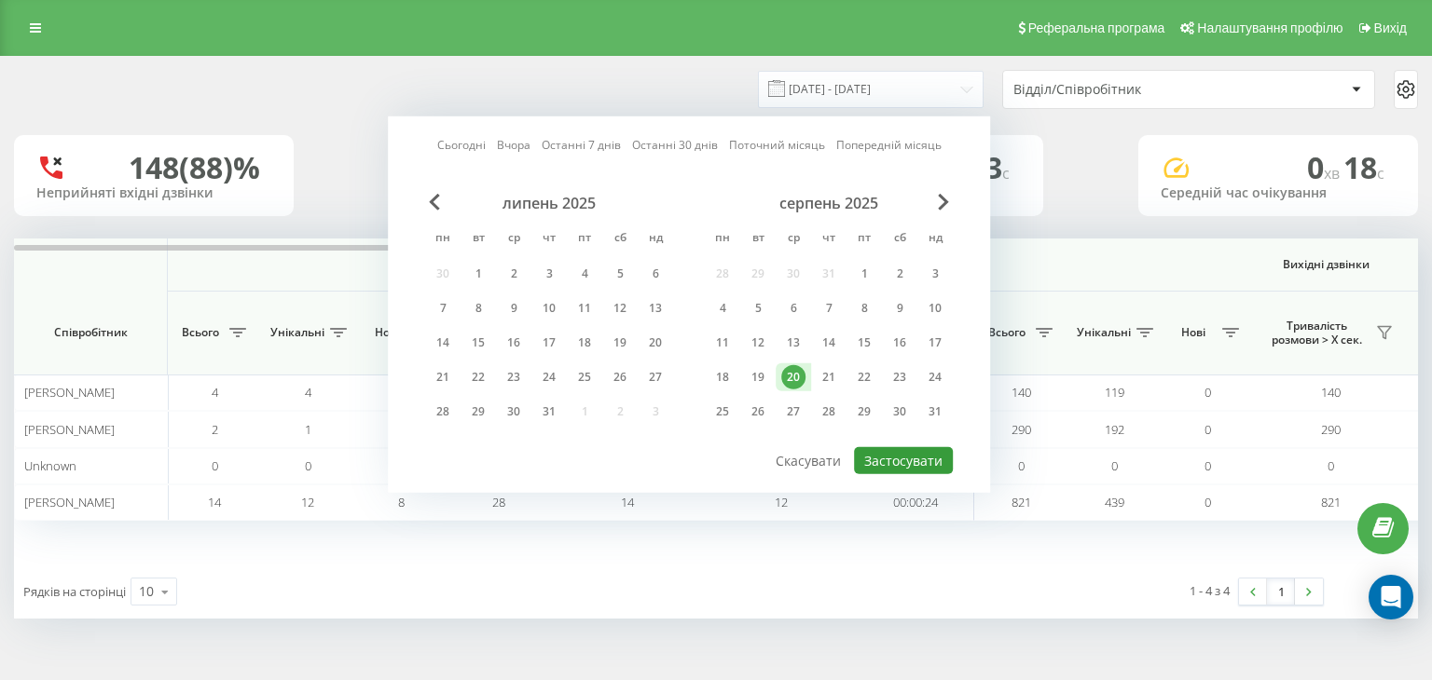
click at [878, 463] on button "Застосувати" at bounding box center [903, 460] width 99 height 27
type input "[DATE] - [DATE]"
